Goal: Use online tool/utility: Utilize a website feature to perform a specific function

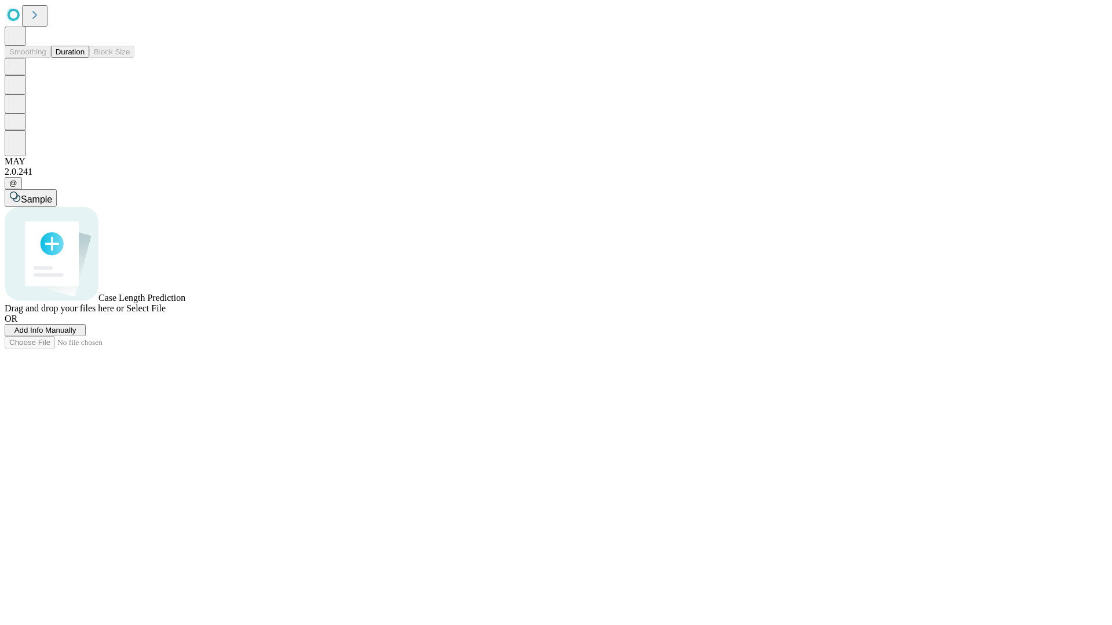
click at [85, 58] on button "Duration" at bounding box center [70, 52] width 38 height 12
click at [166, 313] on span "Select File" at bounding box center [145, 308] width 39 height 10
